Goal: Book appointment/travel/reservation

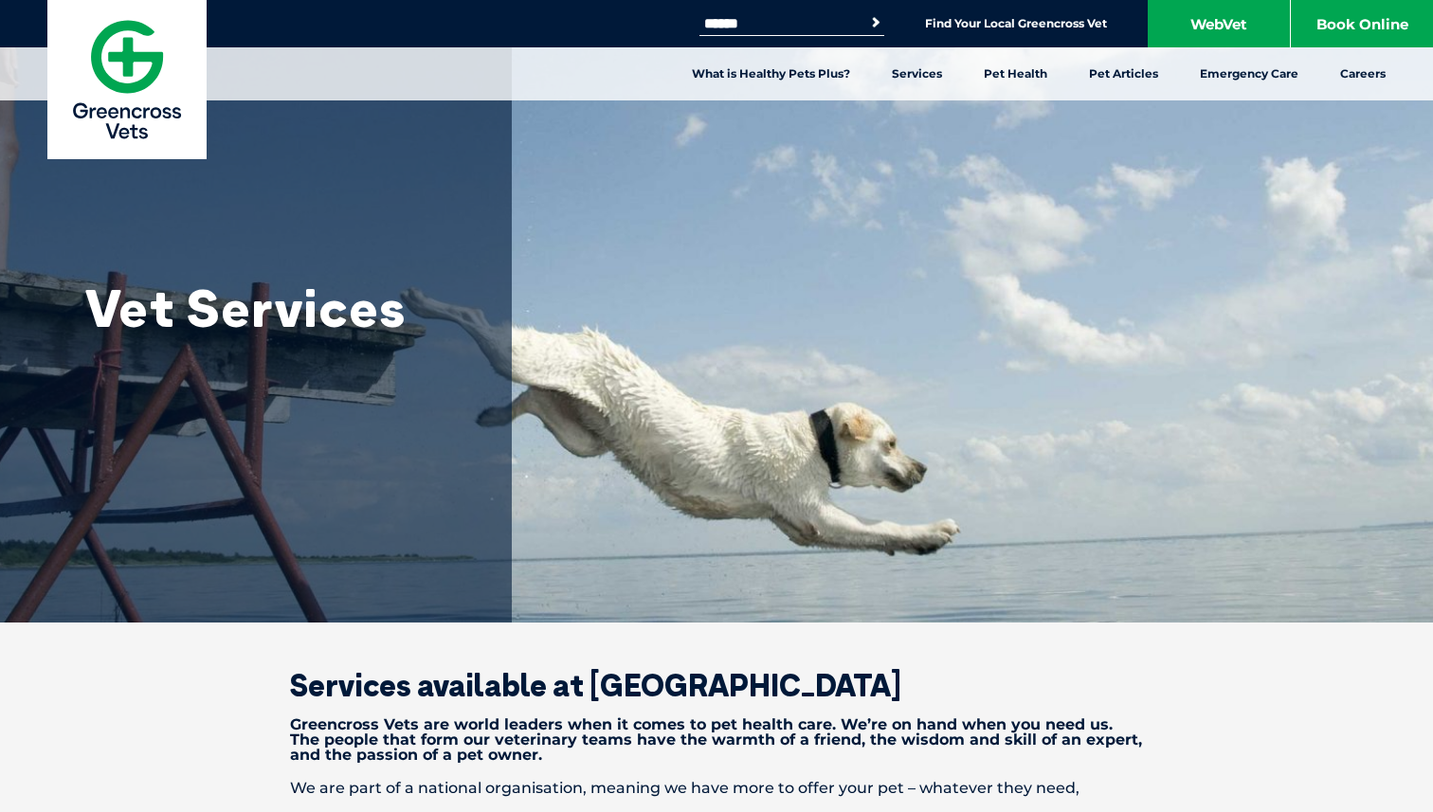
click at [154, 54] on img at bounding box center [126, 79] width 159 height 159
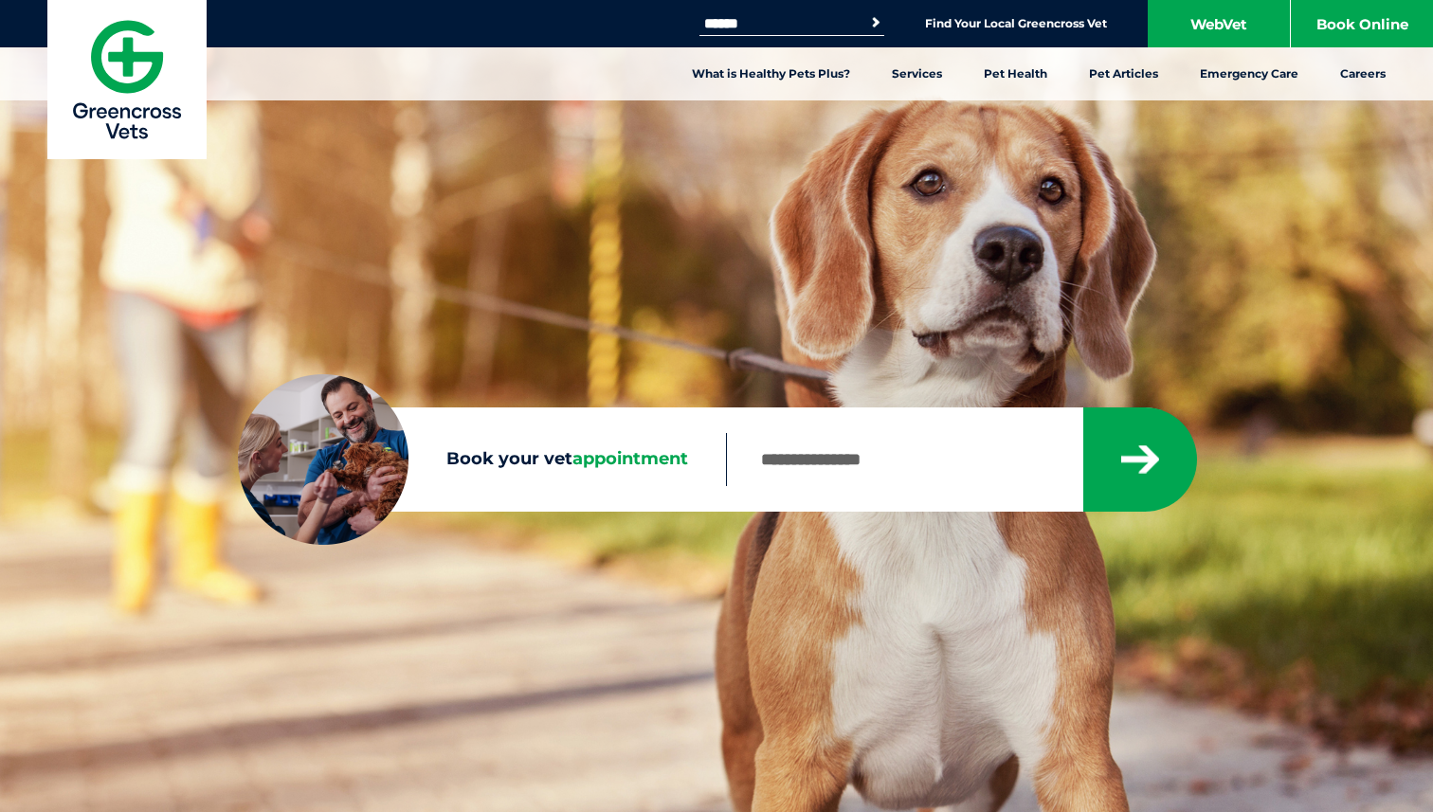
click at [766, 29] on input "Search for:" at bounding box center [779, 23] width 161 height 15
click at [623, 50] on nav "What is Healthy Pets Plus? Services Preventive Care Wellness Dental Checks Para…" at bounding box center [716, 73] width 1433 height 53
